Goal: Check status

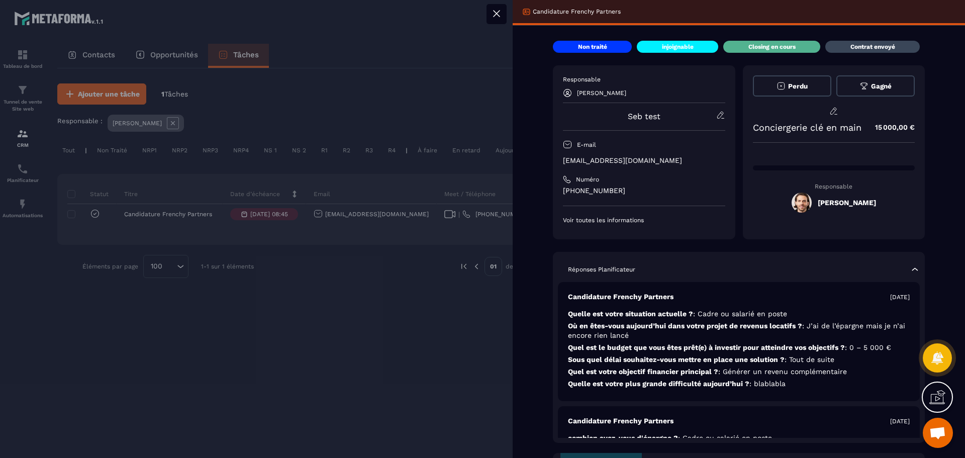
click at [863, 42] on div "Contrat envoyé" at bounding box center [873, 47] width 95 height 12
click at [785, 46] on p "Closing en cours" at bounding box center [772, 47] width 47 height 8
click at [855, 41] on div "Contrat envoyé" at bounding box center [873, 47] width 95 height 12
click at [497, 15] on icon at bounding box center [497, 14] width 12 height 12
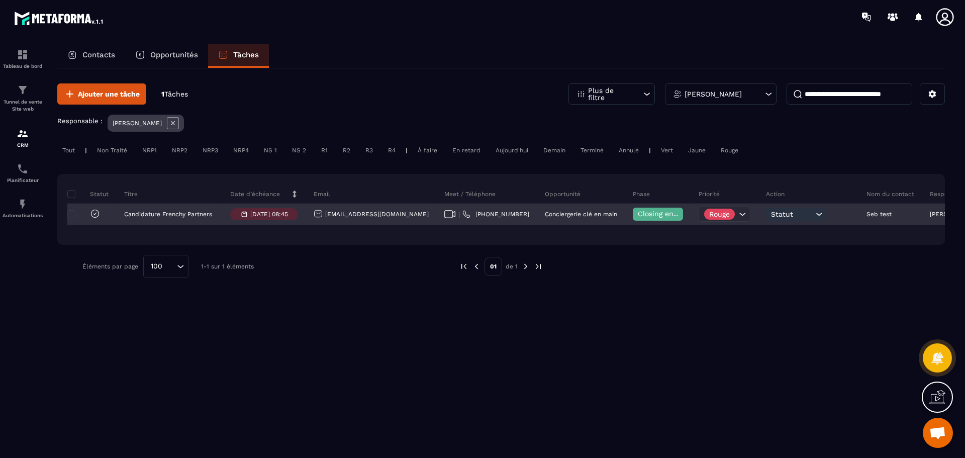
click at [638, 213] on span "Closing en cours" at bounding box center [666, 214] width 57 height 8
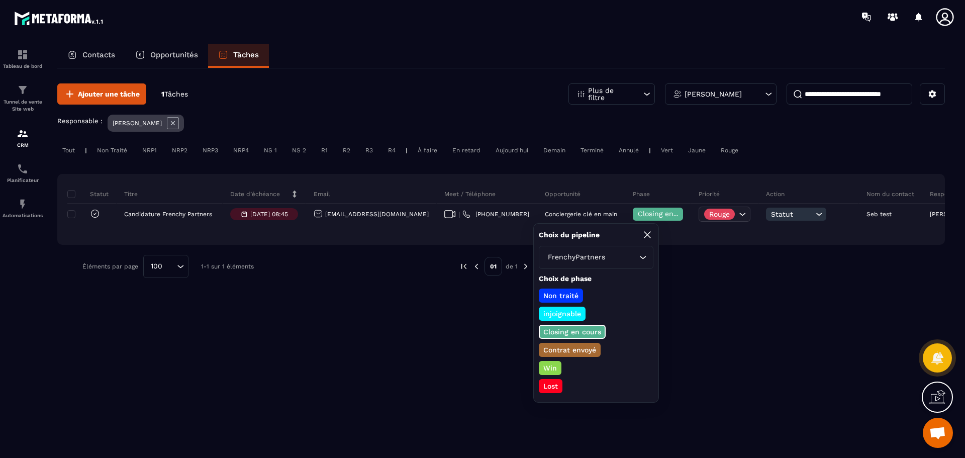
click at [570, 349] on p "Contrat envoyé" at bounding box center [570, 350] width 56 height 10
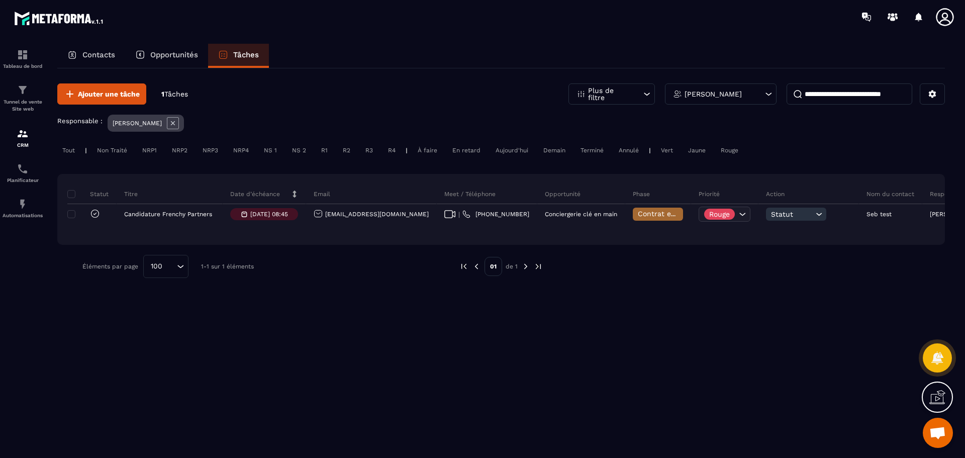
click at [671, 329] on div "Ajouter une tâche 1 Tâches Plus de filtre [PERSON_NAME] Responsable : [PERSON_N…" at bounding box center [501, 262] width 888 height 388
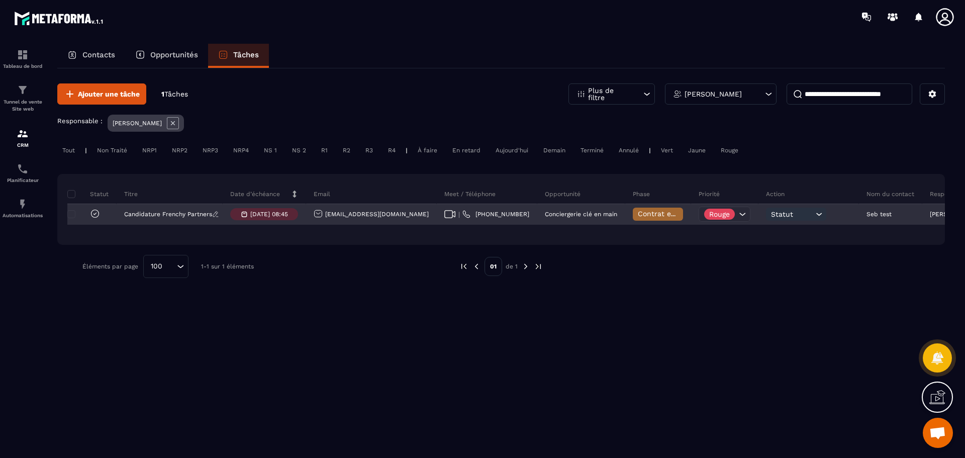
click at [200, 214] on p "Candidature Frenchy Partners" at bounding box center [168, 214] width 88 height 7
